Goal: Task Accomplishment & Management: Manage account settings

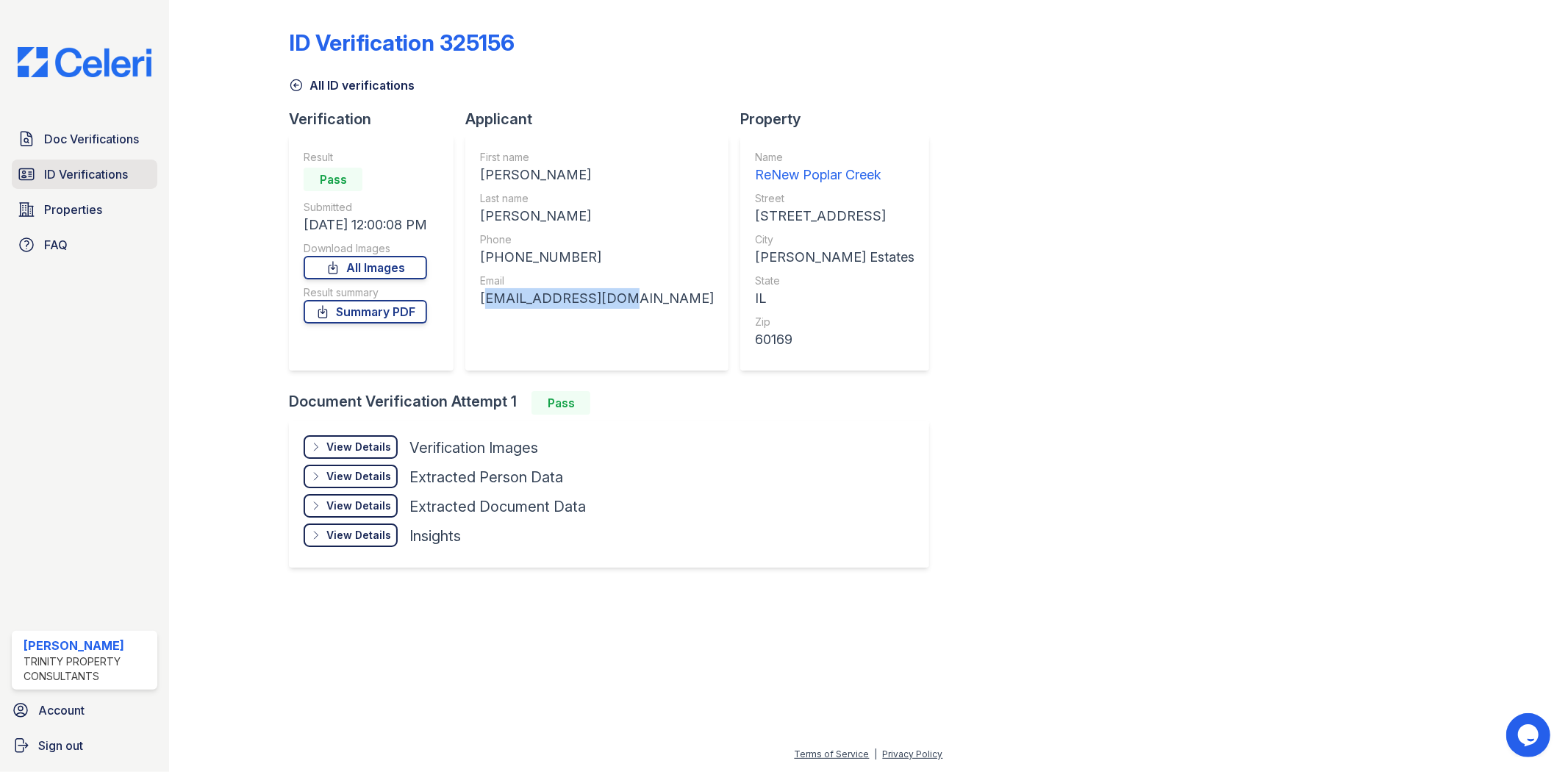
click at [143, 170] on link "ID Verifications" at bounding box center [85, 174] width 146 height 29
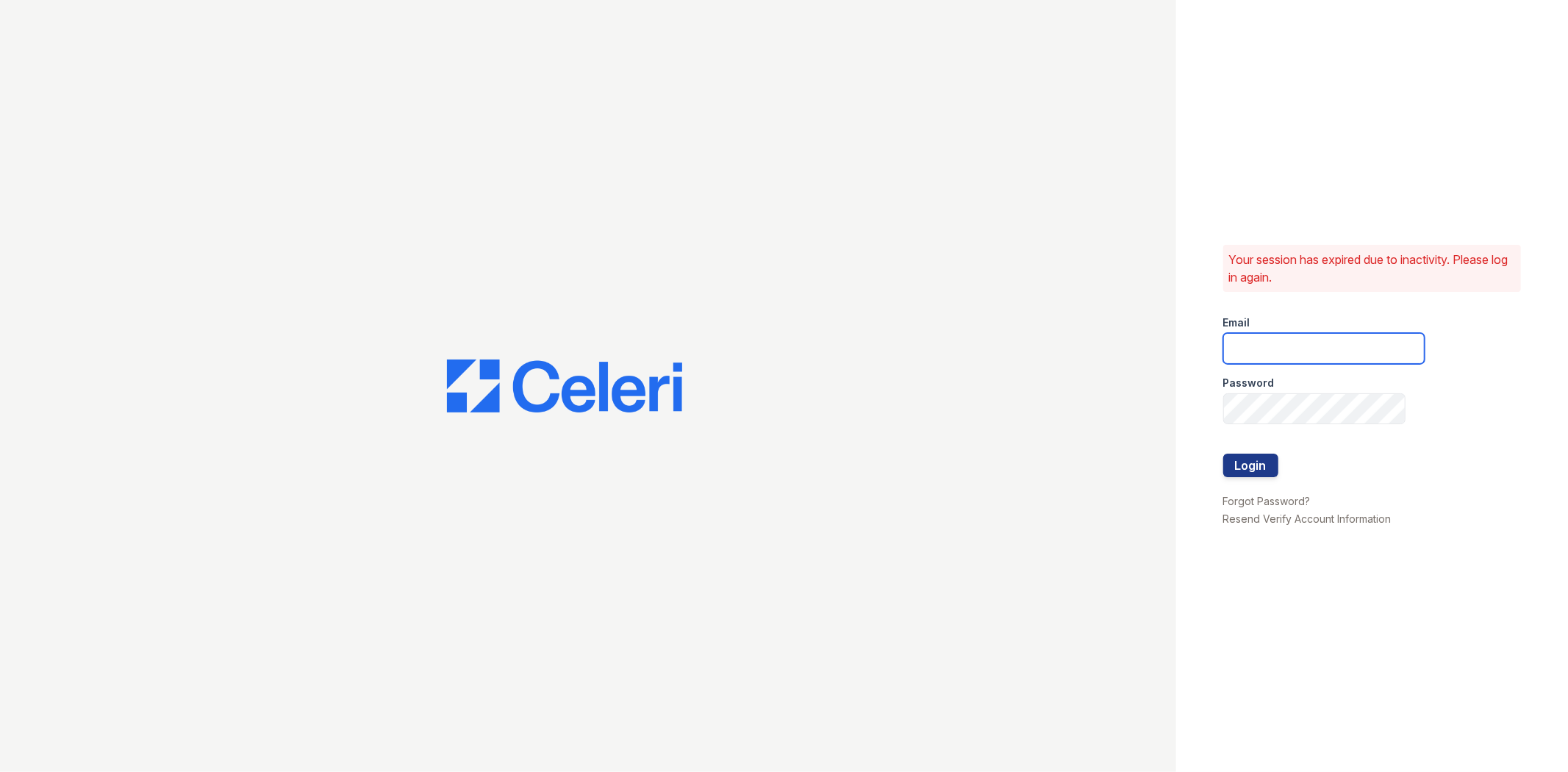
click at [1325, 353] on input "email" at bounding box center [1324, 348] width 201 height 31
click at [1281, 354] on input "email" at bounding box center [1324, 348] width 201 height 31
type input "gmarchese@trinity-pm.com"
click at [1224, 453] on button "Login" at bounding box center [1251, 465] width 55 height 23
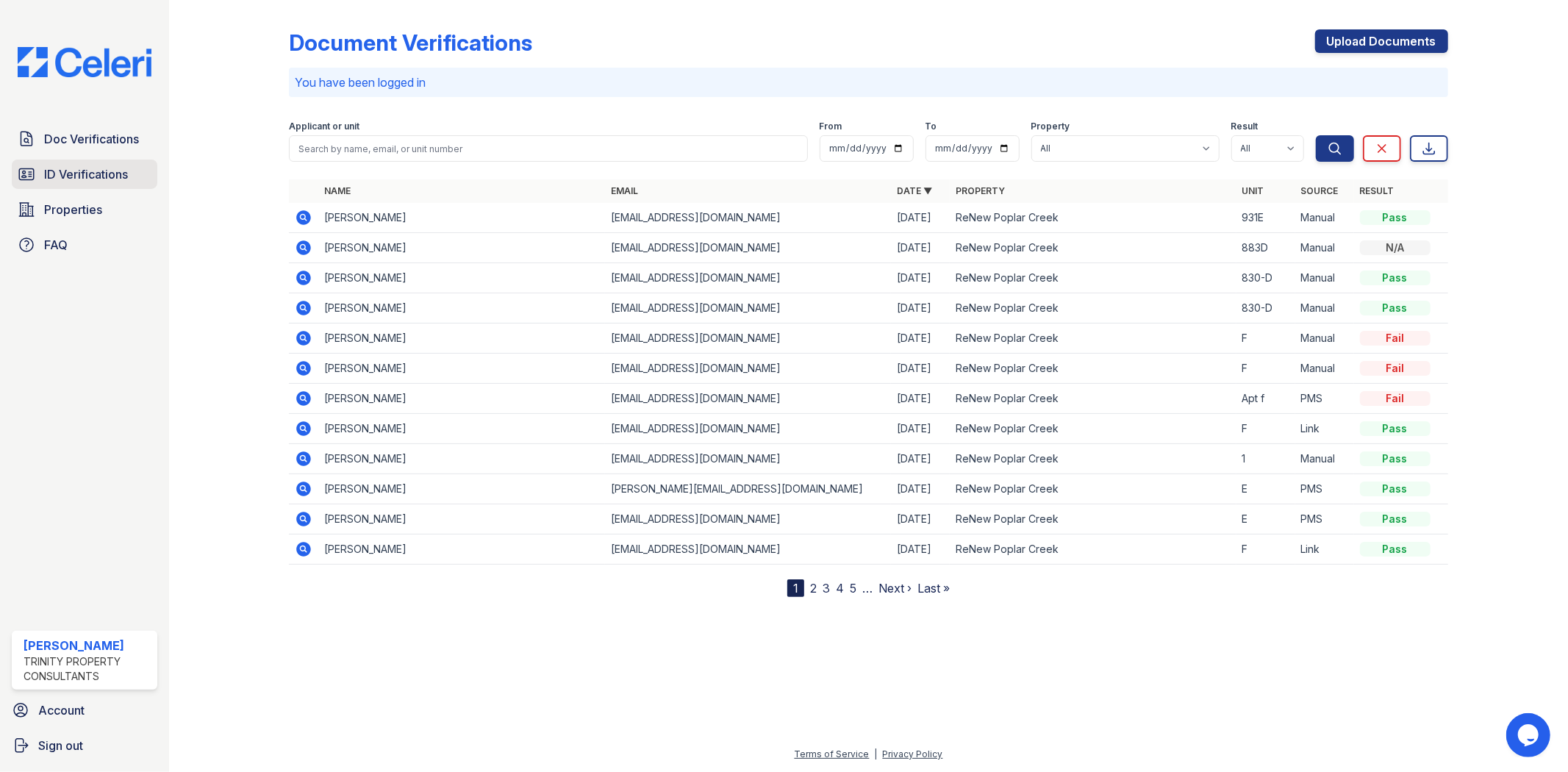
click at [109, 170] on span "ID Verifications" at bounding box center [86, 174] width 84 height 18
